Goal: Transaction & Acquisition: Purchase product/service

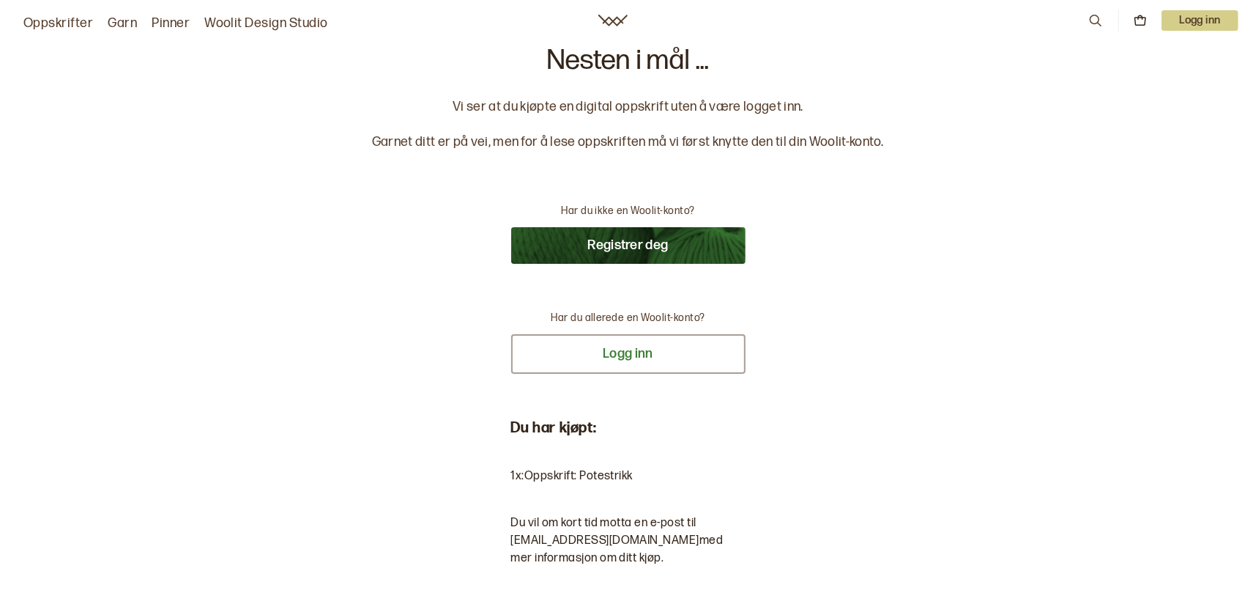
click at [615, 358] on button "Logg inn" at bounding box center [628, 354] width 234 height 40
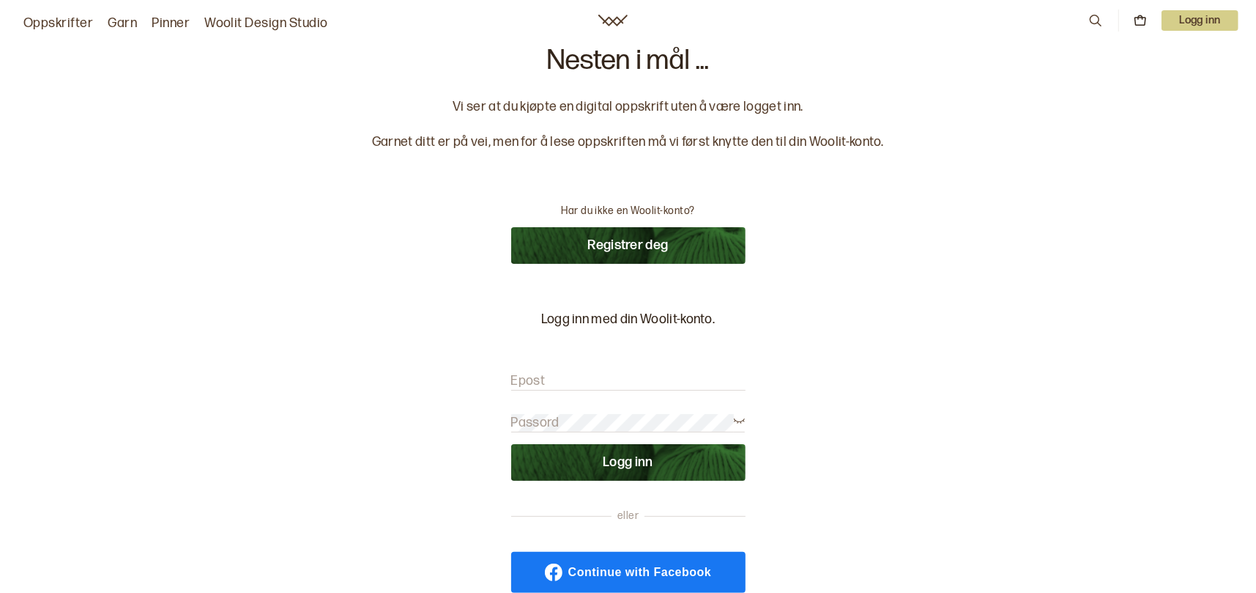
click at [532, 376] on label "Epost" at bounding box center [528, 381] width 34 height 18
click at [532, 376] on input "Epost" at bounding box center [628, 381] width 234 height 18
type input "[EMAIL_ADDRESS][DOMAIN_NAME]"
click at [527, 414] on label "Passord" at bounding box center [535, 423] width 48 height 18
click at [631, 464] on button "Logg inn" at bounding box center [628, 462] width 234 height 37
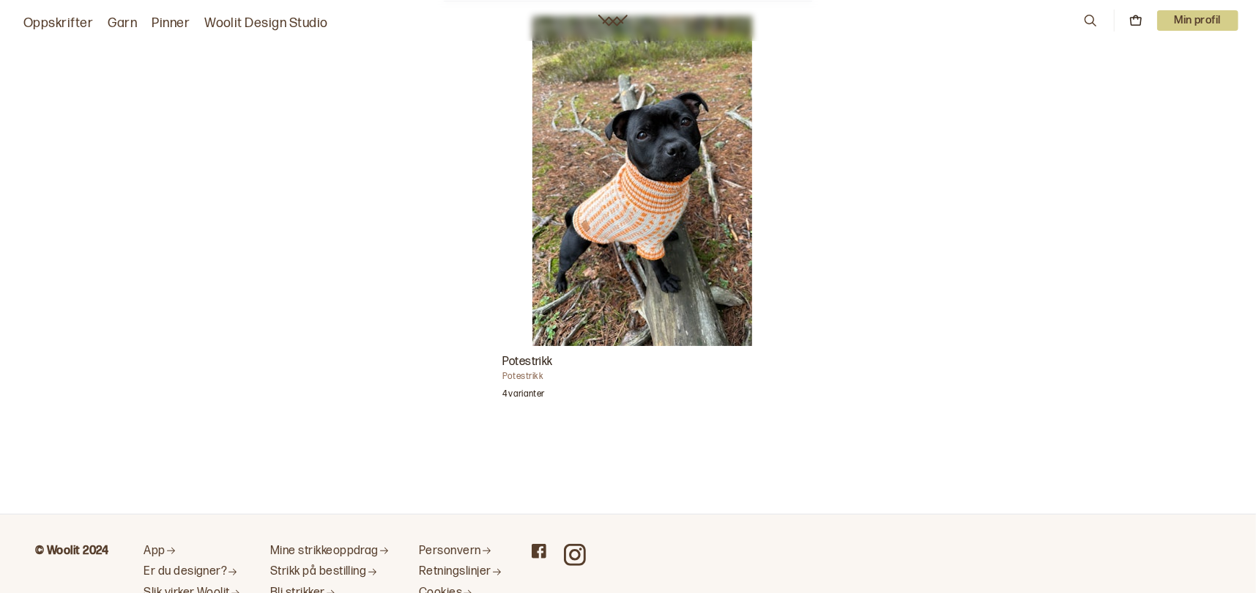
scroll to position [513, 0]
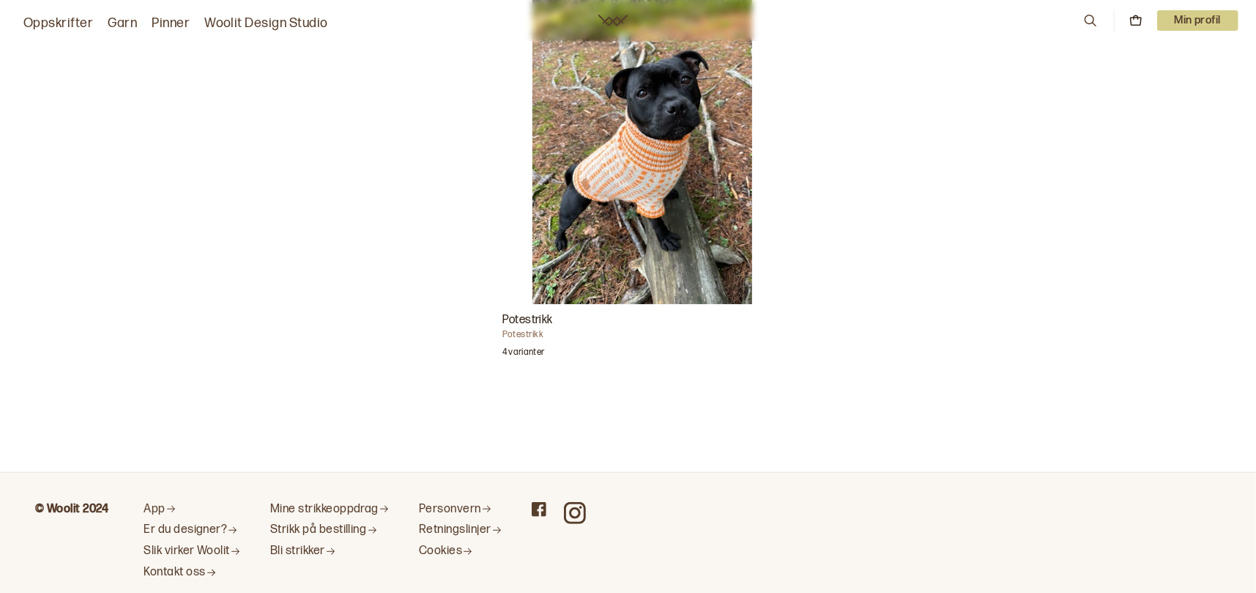
click at [530, 347] on p "4 varianter" at bounding box center [524, 354] width 42 height 15
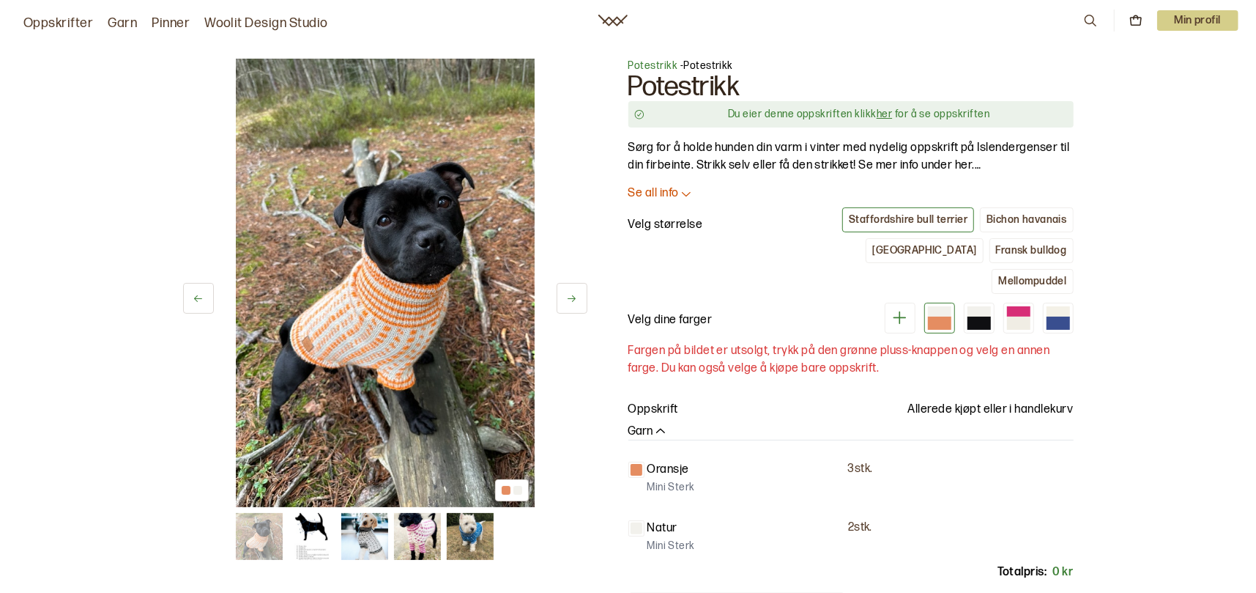
click at [880, 112] on link "her" at bounding box center [884, 114] width 15 height 12
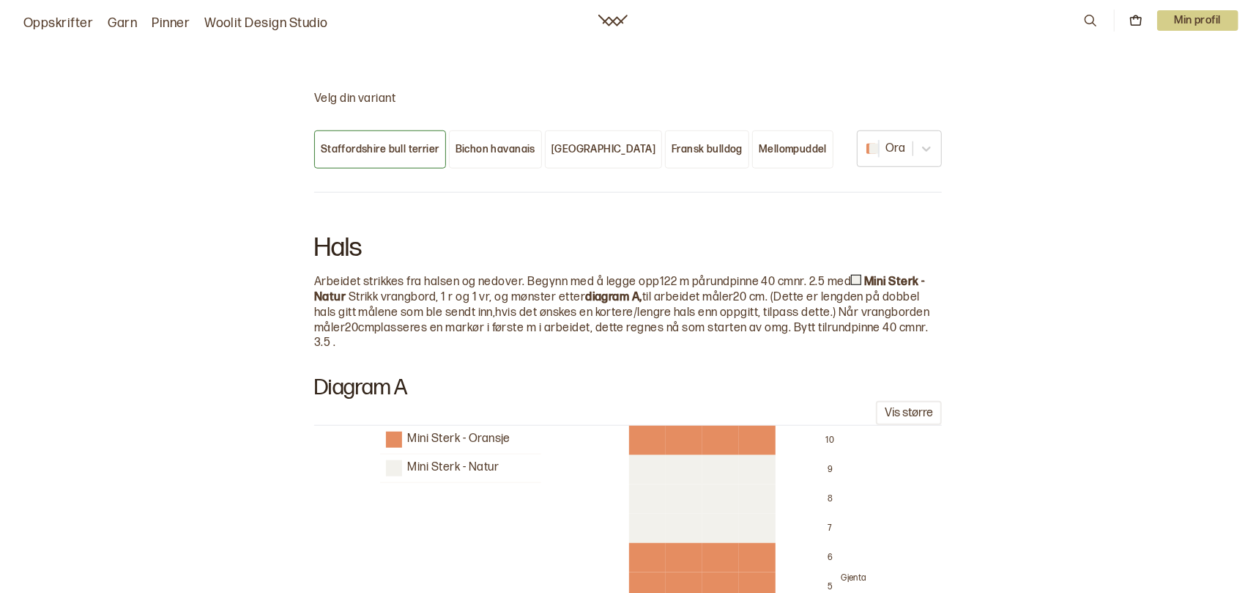
scroll to position [694, 0]
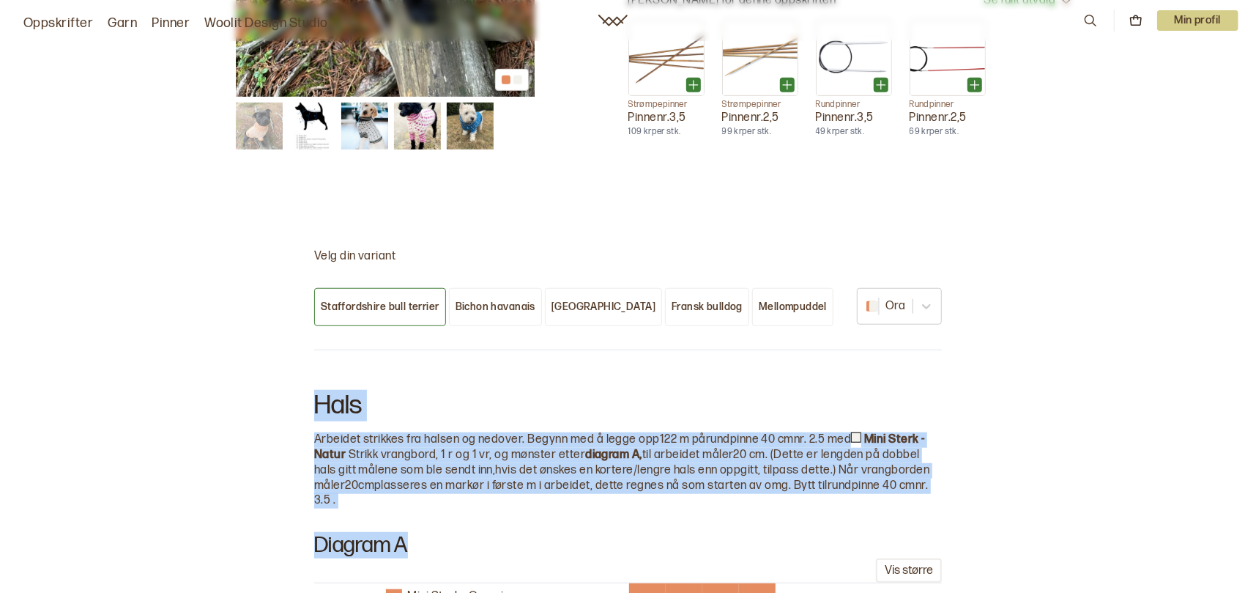
drag, startPoint x: 288, startPoint y: 323, endPoint x: 1065, endPoint y: 482, distance: 793.3
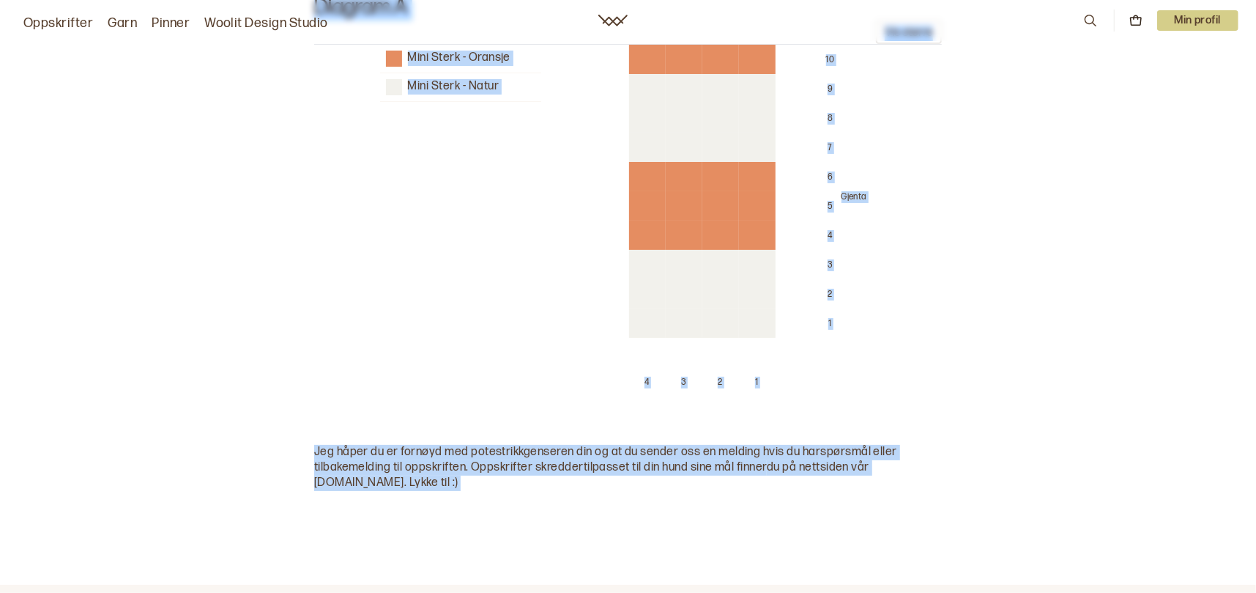
scroll to position [4431, 0]
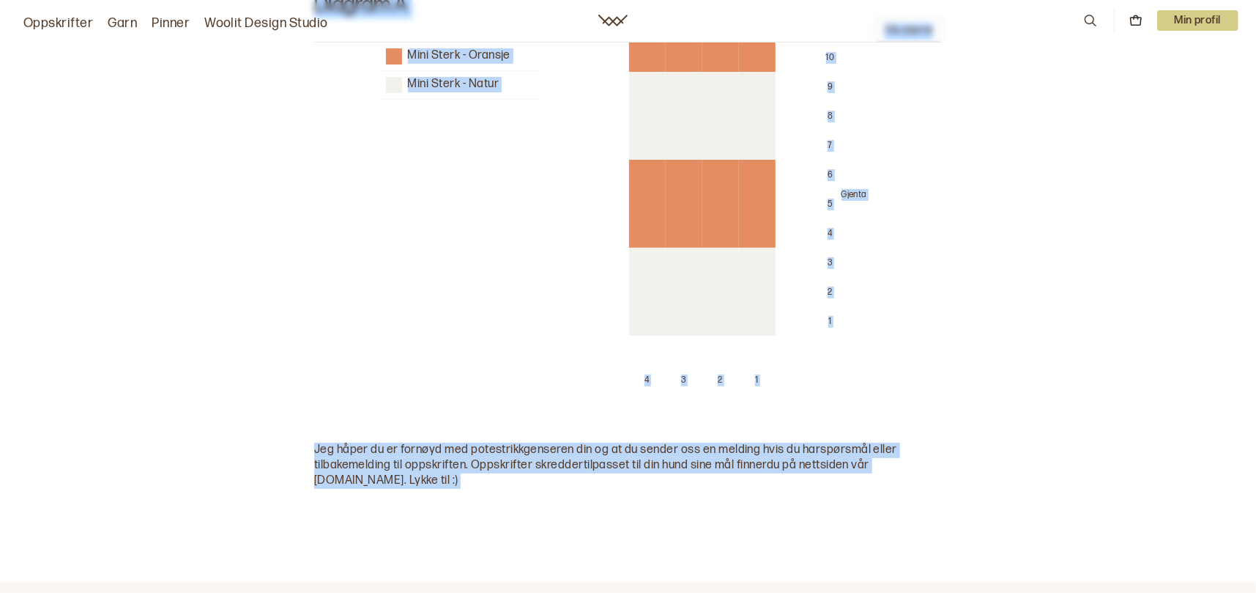
drag, startPoint x: 301, startPoint y: 237, endPoint x: 1072, endPoint y: 525, distance: 823.4
